Goal: Task Accomplishment & Management: Complete application form

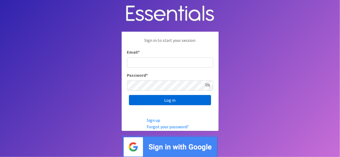
type input "lacey@familynetworknwa.com"
click at [166, 100] on input "Log in" at bounding box center [170, 100] width 82 height 10
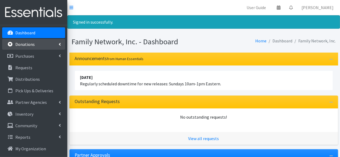
click at [30, 43] on p "Donations" at bounding box center [24, 44] width 19 height 5
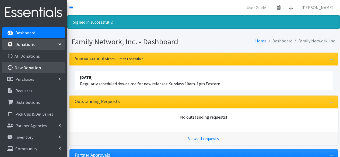
click at [26, 66] on link "New Donation" at bounding box center [33, 67] width 63 height 11
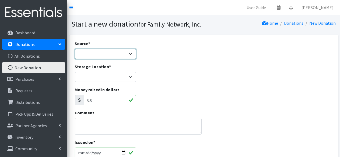
click at [100, 55] on select "Product Drive Manufacturer Donation Site Misc. Donation" at bounding box center [105, 54] width 61 height 10
select select "Product Drive"
click at [75, 49] on select "Product Drive Manufacturer Donation Site Misc. Donation" at bounding box center [105, 54] width 61 height 10
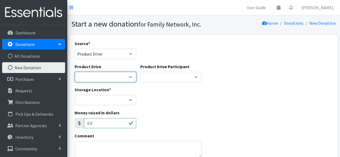
click at [92, 74] on select "Arkansas Children's Northwest Diaper Drive Arkansas Music Works and Bank of Ame…" at bounding box center [105, 77] width 61 height 10
select select "3528"
click at [75, 72] on select "Arkansas Children's Northwest Diaper Drive Arkansas Music Works and Bank of Ame…" at bounding box center [105, 77] width 61 height 10
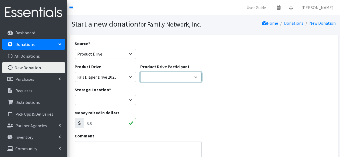
click at [158, 78] on select "Iron Horse Coffee Company Parkside Playschool* Walmart Misc Goldfish Swim Schoo…" at bounding box center [170, 77] width 61 height 10
select select "1147"
click at [140, 72] on select "Iron Horse Coffee Company Parkside Playschool* Walmart Misc Goldfish Swim Schoo…" at bounding box center [170, 77] width 61 height 10
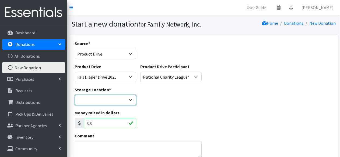
click at [86, 102] on select "DC Warehouse" at bounding box center [105, 100] width 61 height 10
select select "421"
click at [75, 95] on select "DC Warehouse" at bounding box center [105, 100] width 61 height 10
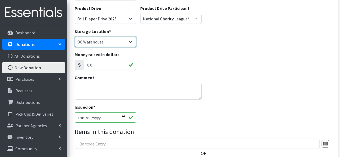
scroll to position [82, 0]
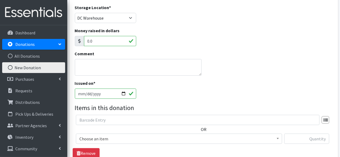
click at [123, 94] on input "2025-10-11" at bounding box center [105, 94] width 61 height 10
type input "2025-10-10"
click at [110, 137] on span "Choose an item" at bounding box center [178, 139] width 199 height 8
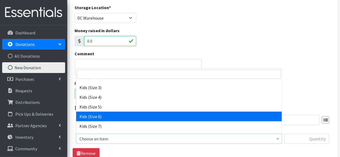
scroll to position [301, 0]
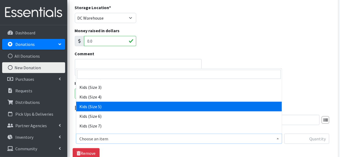
select select "4568"
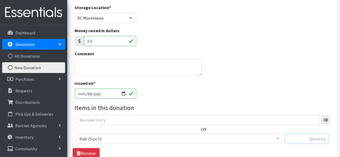
click at [307, 137] on input "text" at bounding box center [306, 139] width 45 height 10
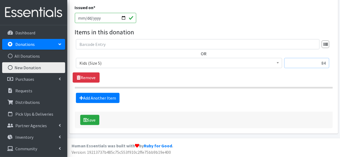
scroll to position [158, 0]
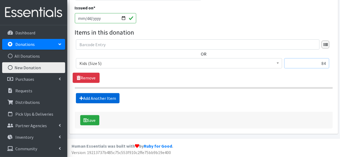
type input "84"
click at [80, 96] on icon at bounding box center [81, 98] width 4 height 4
click at [99, 98] on link "Add Another Item" at bounding box center [98, 98] width 44 height 10
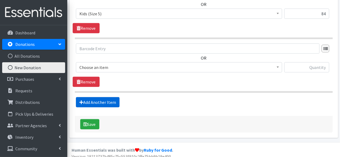
scroll to position [212, 0]
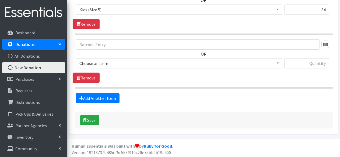
click at [112, 61] on span "Choose an item" at bounding box center [178, 64] width 199 height 8
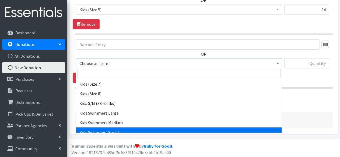
scroll to position [327, 0]
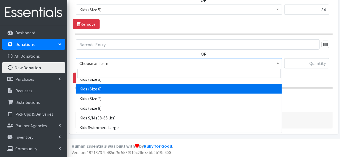
select select "4572"
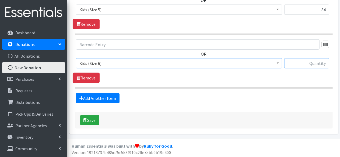
click at [312, 62] on input "text" at bounding box center [306, 63] width 45 height 10
type input "80"
click at [105, 97] on link "Add Another Item" at bounding box center [98, 98] width 44 height 10
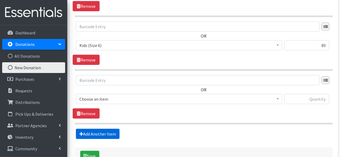
scroll to position [265, 0]
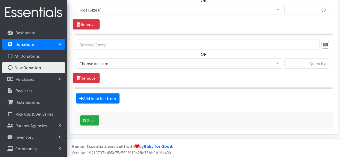
click at [123, 65] on span "Choose an item" at bounding box center [178, 64] width 199 height 8
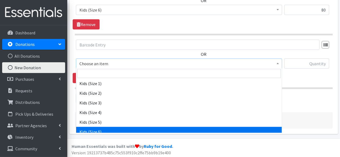
scroll to position [284, 0]
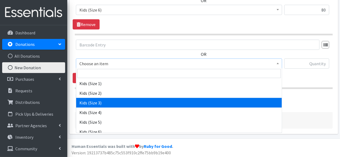
select select "4566"
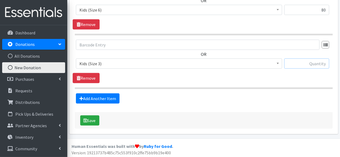
click at [292, 62] on input "text" at bounding box center [306, 64] width 45 height 10
type input "76"
click at [103, 97] on link "Add Another Item" at bounding box center [98, 99] width 44 height 10
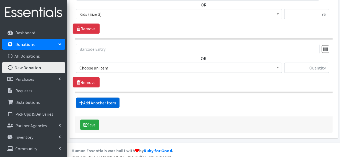
scroll to position [319, 0]
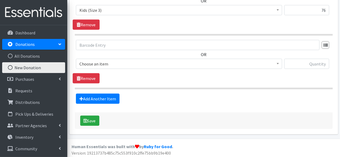
click at [101, 60] on span "Choose an item" at bounding box center [178, 64] width 199 height 8
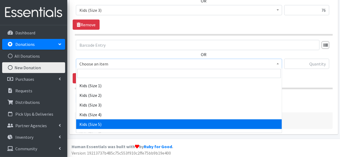
scroll to position [283, 0]
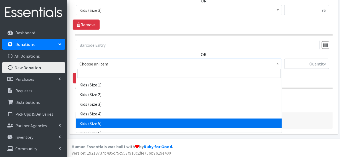
select select "4568"
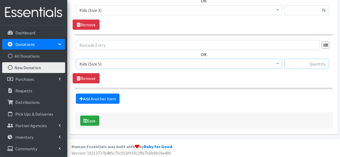
click at [314, 60] on input "text" at bounding box center [306, 64] width 45 height 10
type input "84"
click at [87, 99] on link "Add Another Item" at bounding box center [98, 99] width 44 height 10
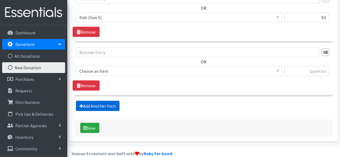
scroll to position [372, 0]
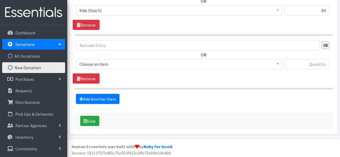
click at [109, 62] on span "Choose an item" at bounding box center [178, 64] width 199 height 8
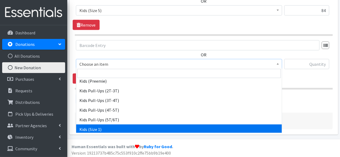
scroll to position [246, 0]
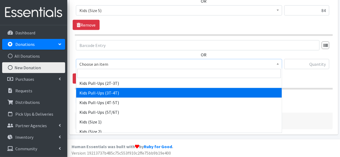
select select "4574"
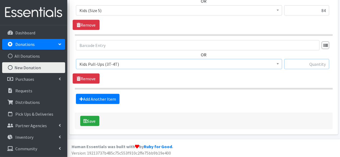
click at [323, 63] on input "text" at bounding box center [306, 64] width 45 height 10
type input "66"
click at [91, 98] on link "Add Another Item" at bounding box center [98, 99] width 44 height 10
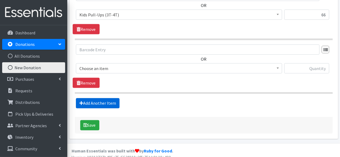
scroll to position [426, 0]
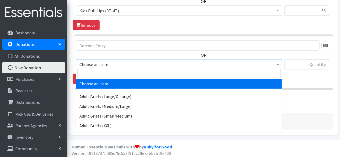
click at [105, 65] on span "Choose an item" at bounding box center [178, 65] width 199 height 8
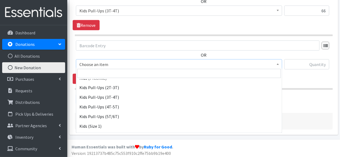
scroll to position [241, 0]
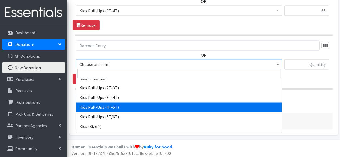
select select "4575"
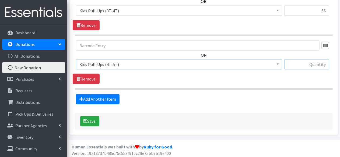
click at [300, 61] on input "text" at bounding box center [306, 64] width 45 height 10
type input "56"
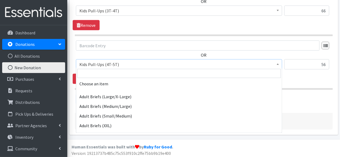
click at [187, 61] on span "Kids Pull-Ups (4T-5T)" at bounding box center [178, 65] width 199 height 8
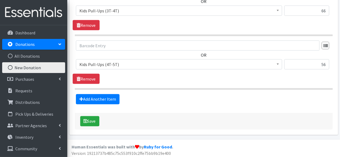
click at [176, 51] on div "OR Choose an item Adult Briefs (Large/X-Large) Adult Briefs (Medium/Large) Adul…" at bounding box center [204, 57] width 262 height 33
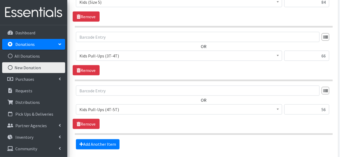
scroll to position [426, 0]
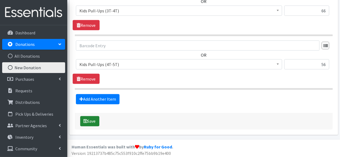
click at [86, 116] on button "Save" at bounding box center [89, 121] width 19 height 10
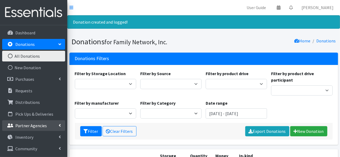
scroll to position [11, 0]
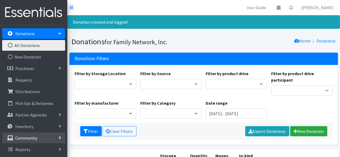
click at [22, 135] on link "Community" at bounding box center [33, 138] width 63 height 11
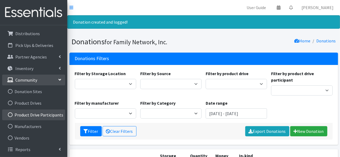
click at [27, 112] on link "Product Drive Participants" at bounding box center [33, 115] width 63 height 11
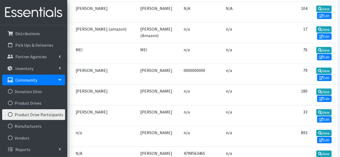
scroll to position [2177, 0]
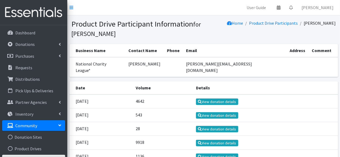
scroll to position [62, 0]
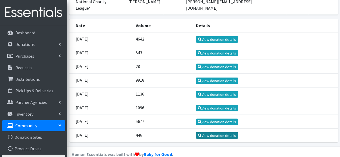
click at [215, 133] on link "View donation details" at bounding box center [217, 136] width 42 height 6
click at [213, 91] on link "View donation details" at bounding box center [217, 94] width 42 height 6
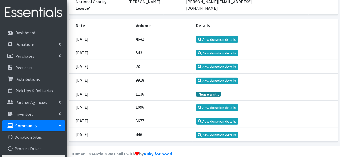
scroll to position [62, 0]
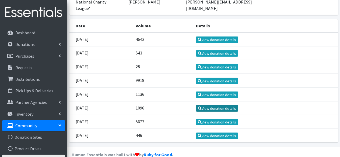
click at [214, 105] on link "View donation details" at bounding box center [217, 108] width 42 height 6
click at [222, 119] on link "View donation details" at bounding box center [217, 122] width 42 height 6
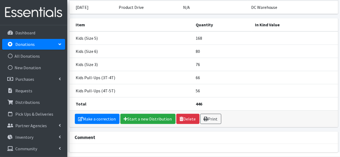
scroll to position [53, 0]
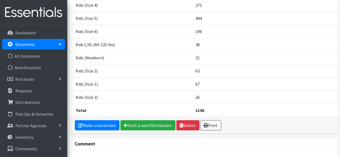
scroll to position [81, 0]
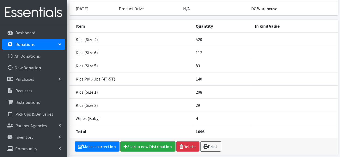
scroll to position [47, 0]
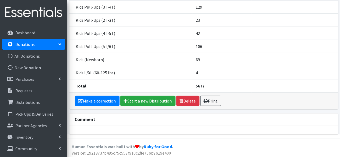
scroll to position [171, 0]
